Goal: Transaction & Acquisition: Download file/media

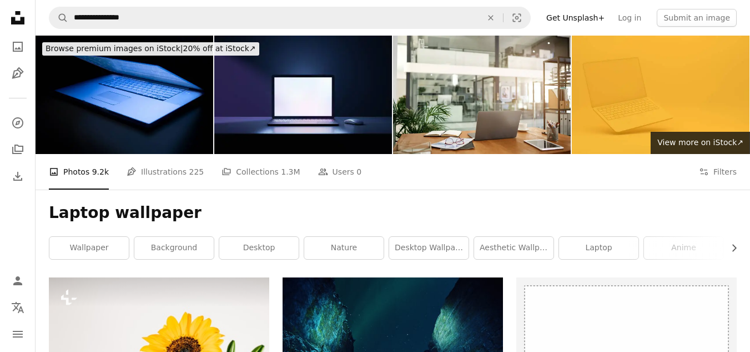
scroll to position [3433, 0]
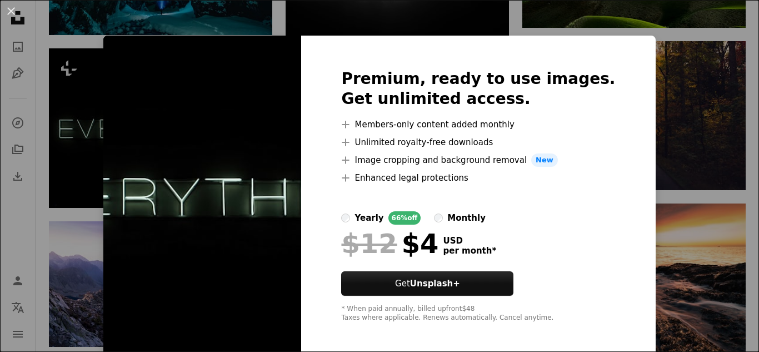
click at [658, 55] on div "An X shape Premium, ready to use images. Get unlimited access. A plus sign Memb…" at bounding box center [379, 176] width 759 height 352
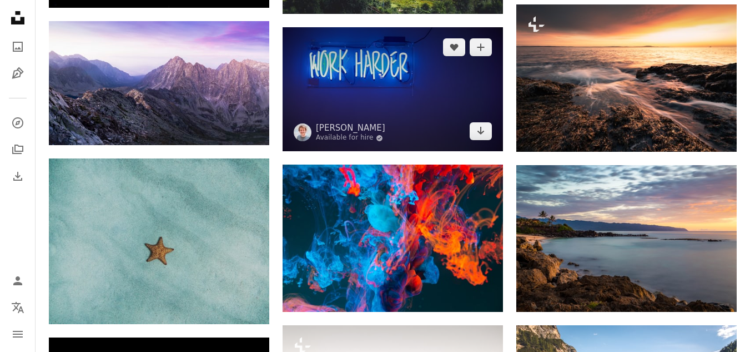
scroll to position [3595, 0]
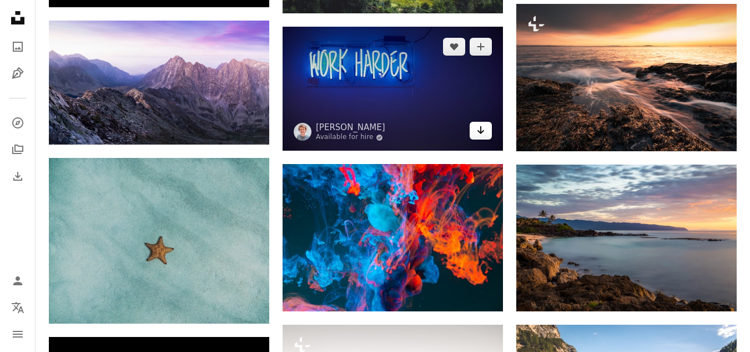
click at [490, 134] on link "Arrow pointing down" at bounding box center [481, 131] width 22 height 18
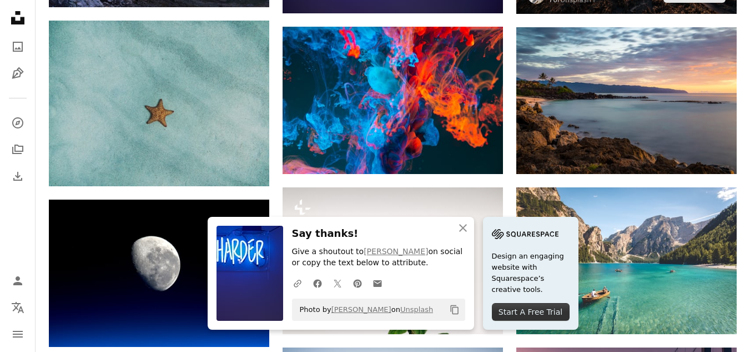
scroll to position [3733, 0]
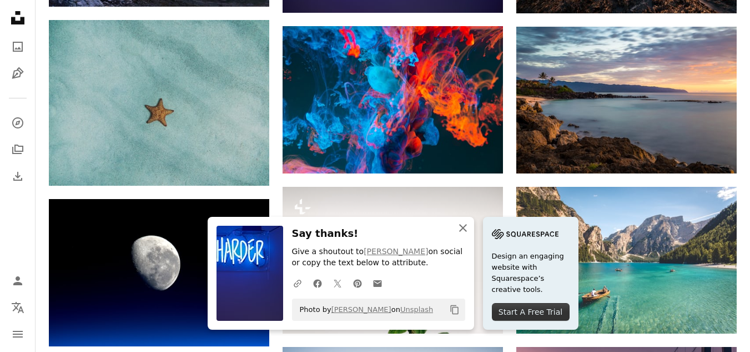
click at [465, 230] on icon "button" at bounding box center [463, 228] width 8 height 8
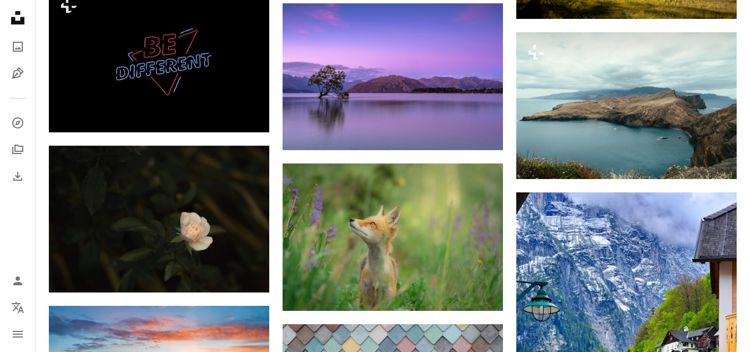
scroll to position [9799, 0]
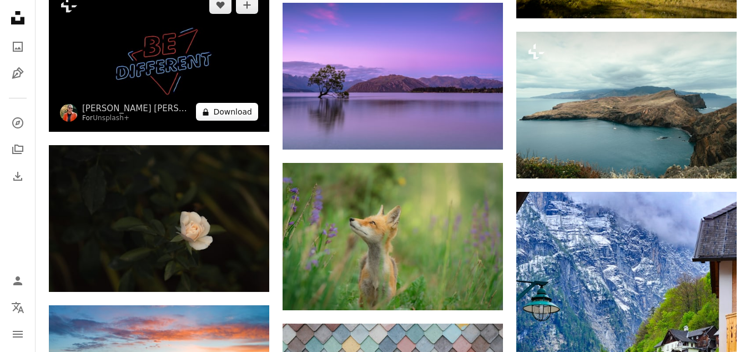
click at [239, 116] on button "A lock Download" at bounding box center [227, 112] width 62 height 18
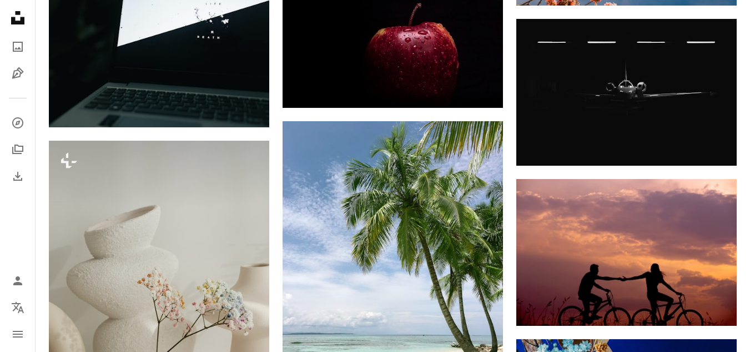
scroll to position [13309, 0]
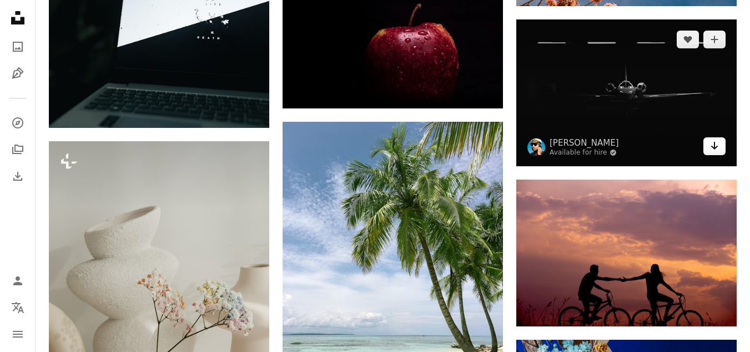
click at [714, 148] on icon "Download" at bounding box center [715, 146] width 7 height 8
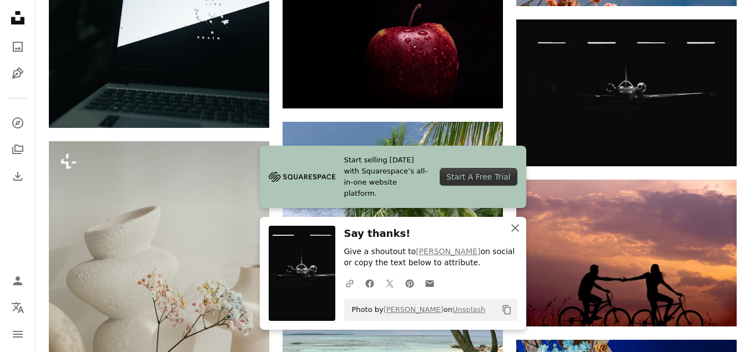
click at [511, 227] on icon "An X shape" at bounding box center [515, 227] width 13 height 13
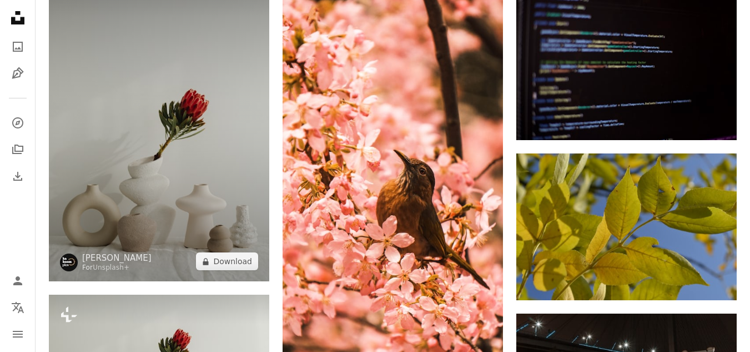
scroll to position [49977, 0]
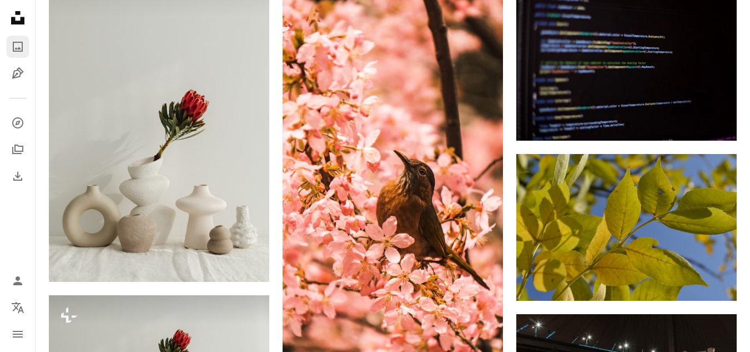
click at [18, 43] on icon "Photos" at bounding box center [18, 47] width 10 height 10
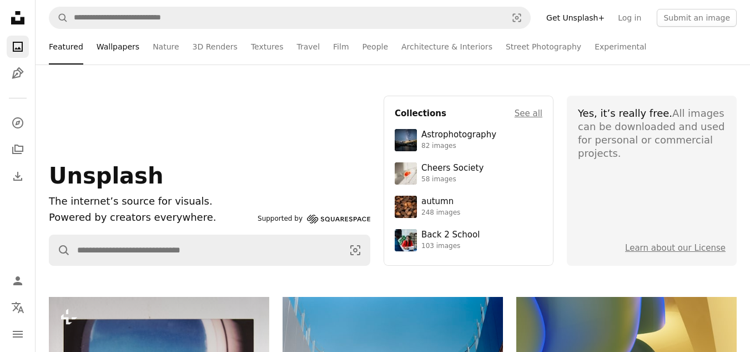
click at [116, 45] on link "Wallpapers" at bounding box center [118, 47] width 43 height 36
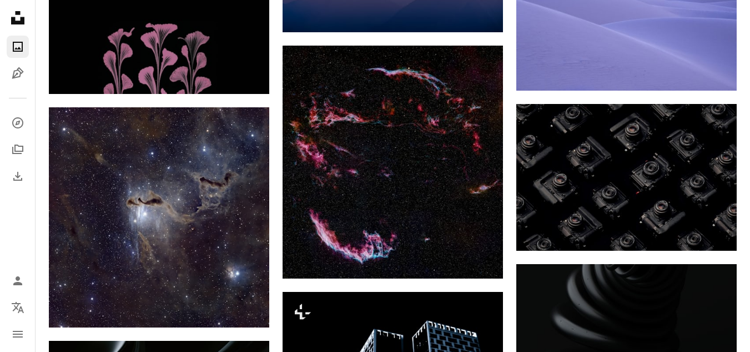
scroll to position [2589, 0]
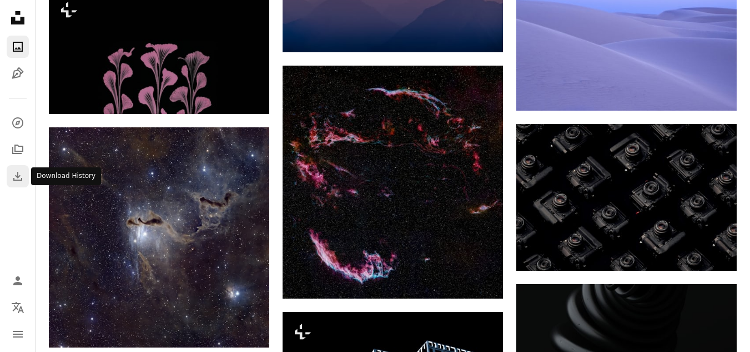
click at [18, 179] on icon "Download History" at bounding box center [17, 176] width 9 height 9
